Goal: Navigation & Orientation: Find specific page/section

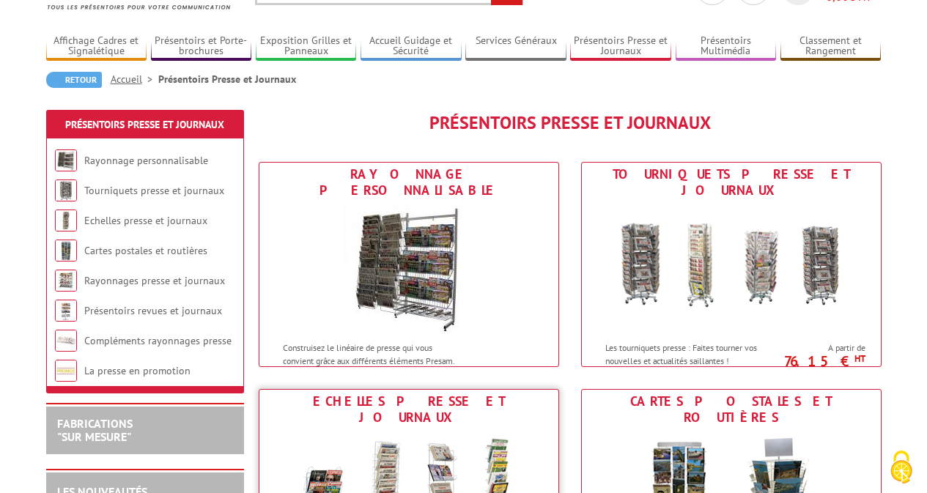
scroll to position [147, 0]
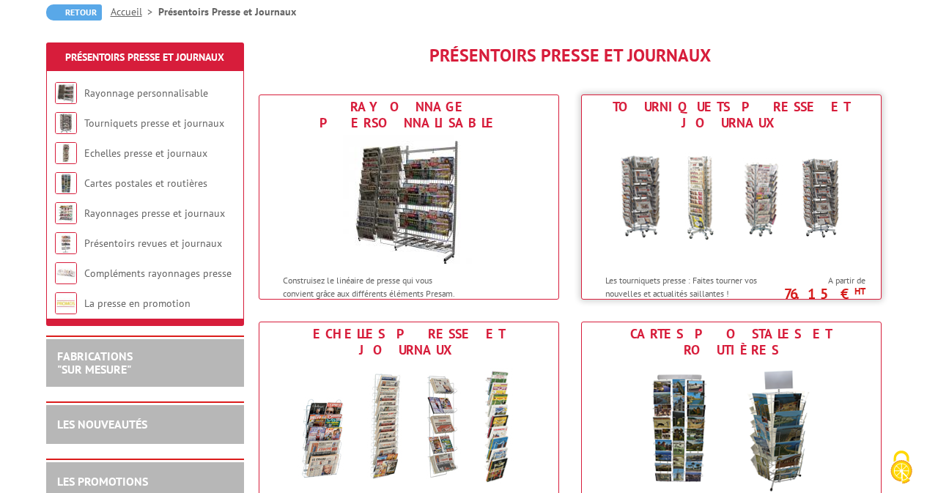
click at [725, 194] on img at bounding box center [731, 201] width 271 height 132
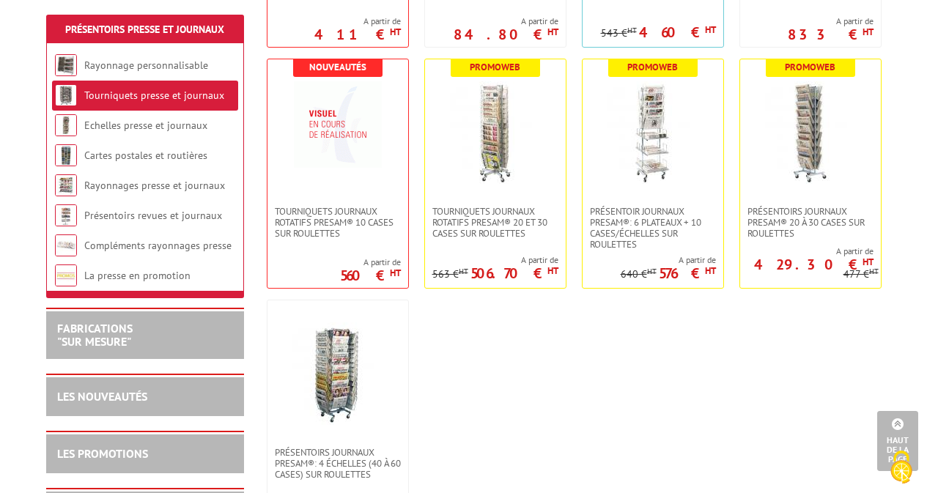
scroll to position [366, 0]
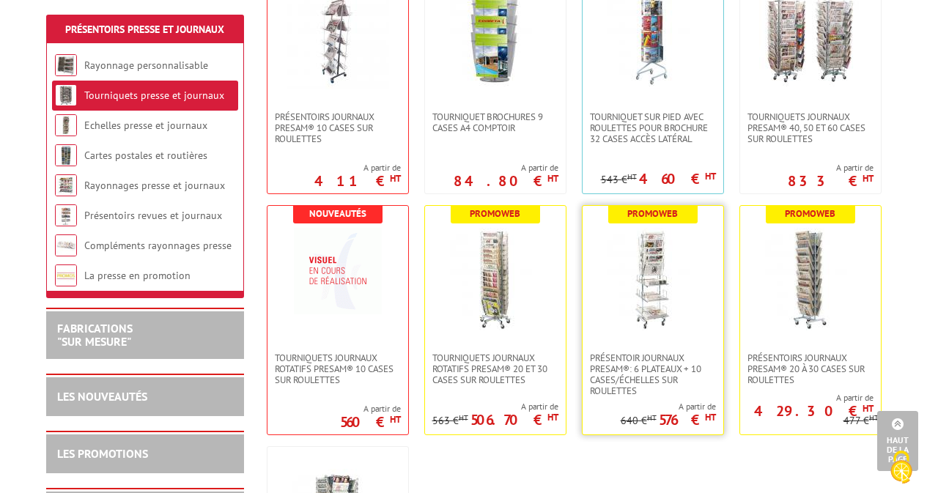
click at [668, 266] on img at bounding box center [652, 279] width 103 height 103
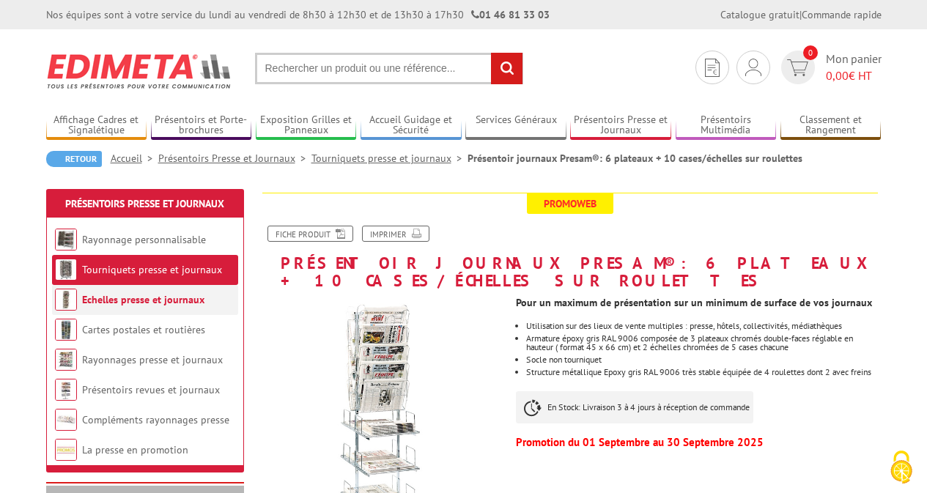
click at [126, 308] on li "Echelles presse et journaux" at bounding box center [145, 300] width 186 height 30
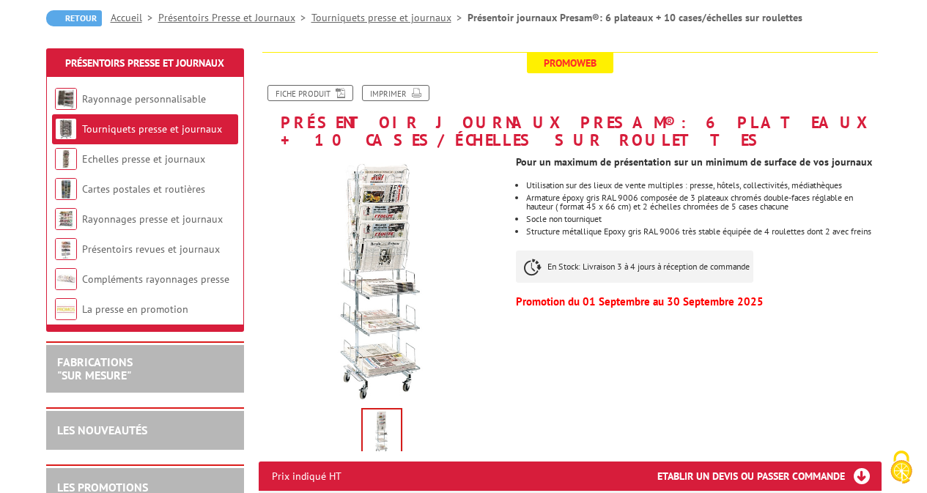
scroll to position [147, 0]
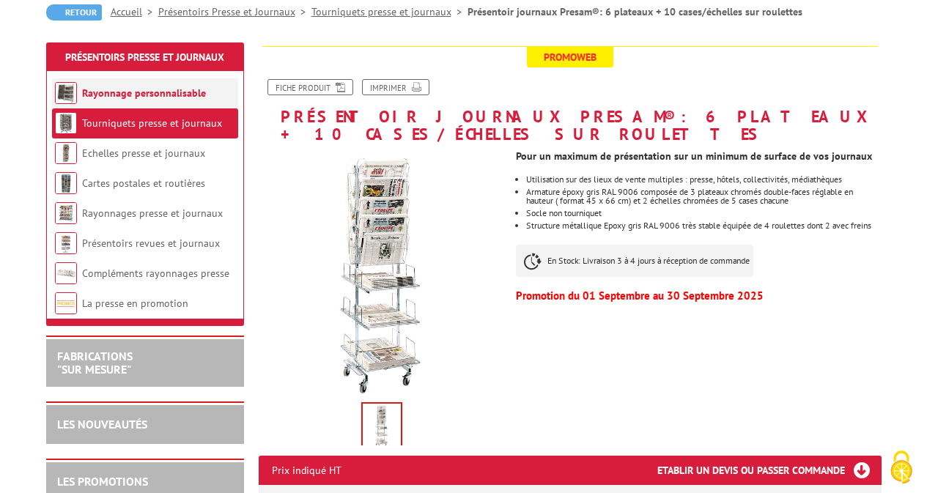
click at [125, 92] on link "Rayonnage personnalisable" at bounding box center [144, 92] width 124 height 13
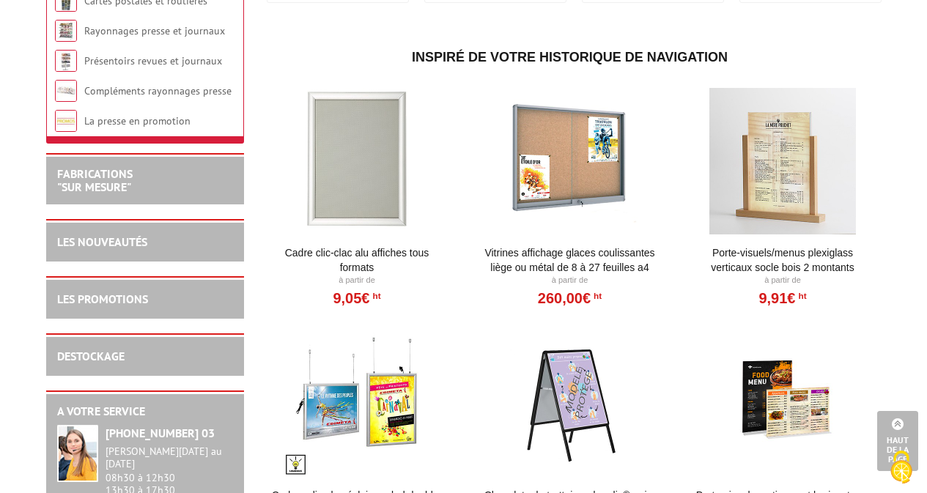
scroll to position [310, 0]
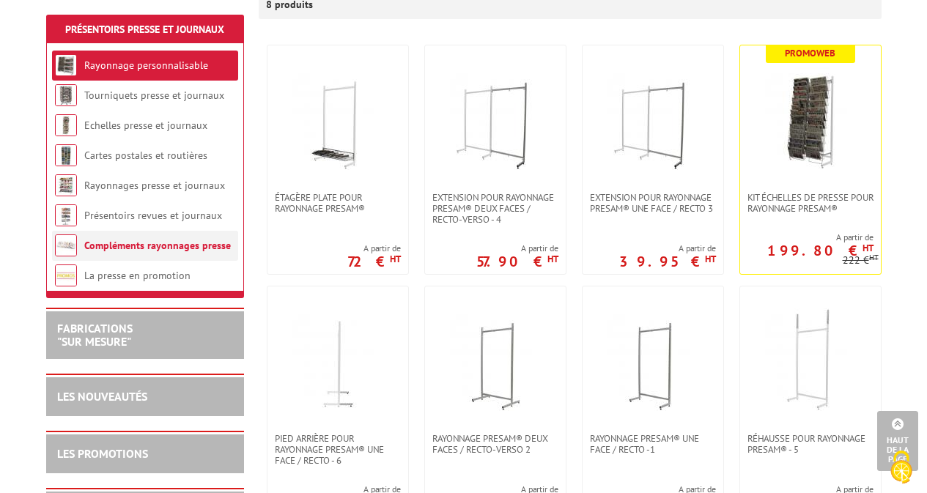
click at [155, 248] on link "Compléments rayonnages presse" at bounding box center [157, 245] width 147 height 13
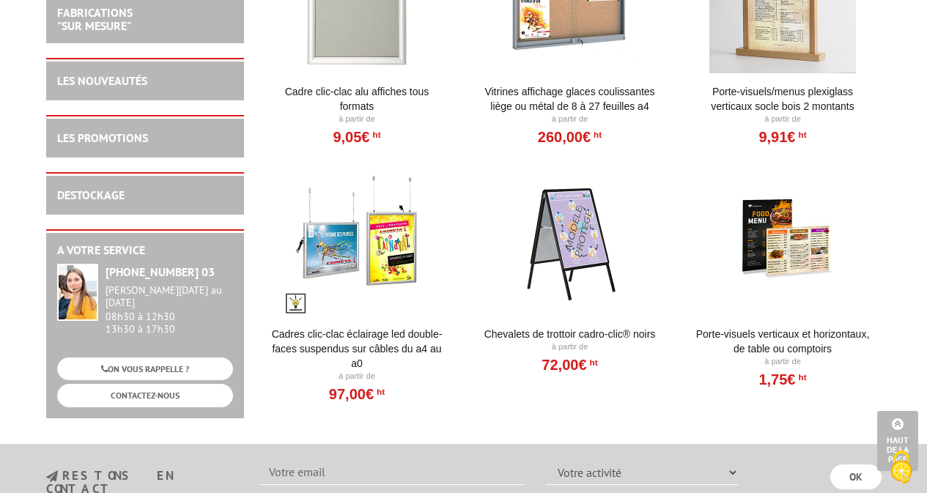
scroll to position [1963, 0]
